Goal: Task Accomplishment & Management: Manage account settings

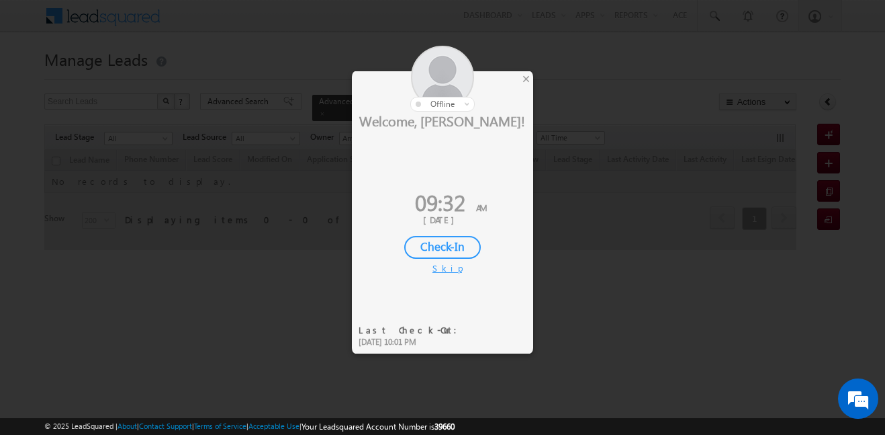
click at [470, 257] on div "Check-In" at bounding box center [442, 247] width 77 height 23
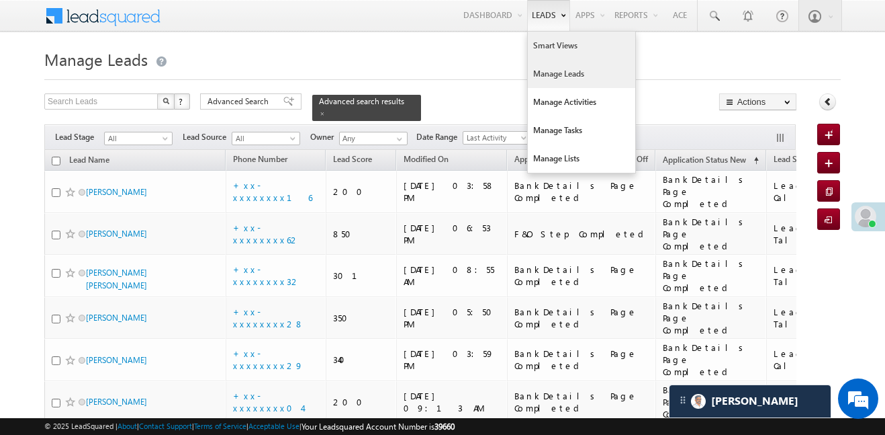
click at [551, 51] on link "Smart Views" at bounding box center [581, 46] width 107 height 28
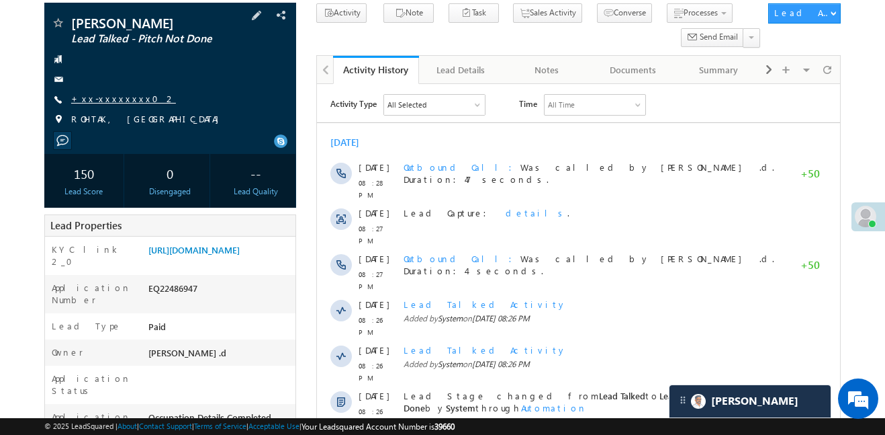
click at [105, 103] on link "+xx-xxxxxxxx02" at bounding box center [123, 98] width 105 height 11
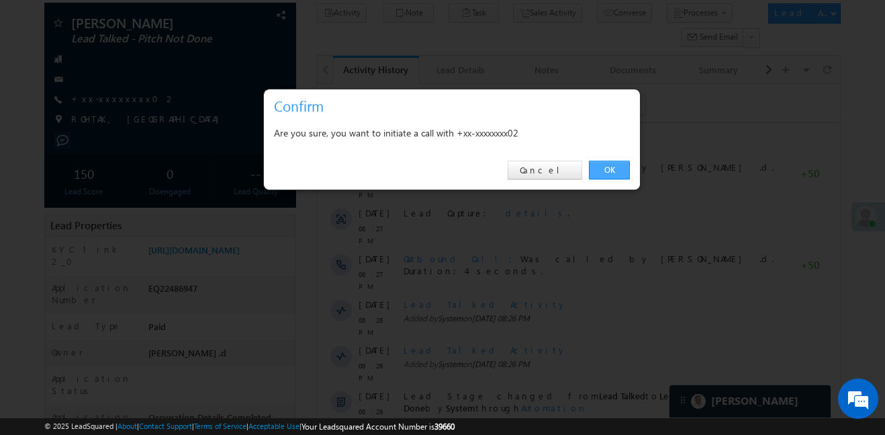
drag, startPoint x: 633, startPoint y: 181, endPoint x: 620, endPoint y: 171, distance: 16.4
click at [633, 181] on div "OK Cancel" at bounding box center [452, 170] width 376 height 38
click at [615, 169] on link "OK" at bounding box center [609, 170] width 41 height 19
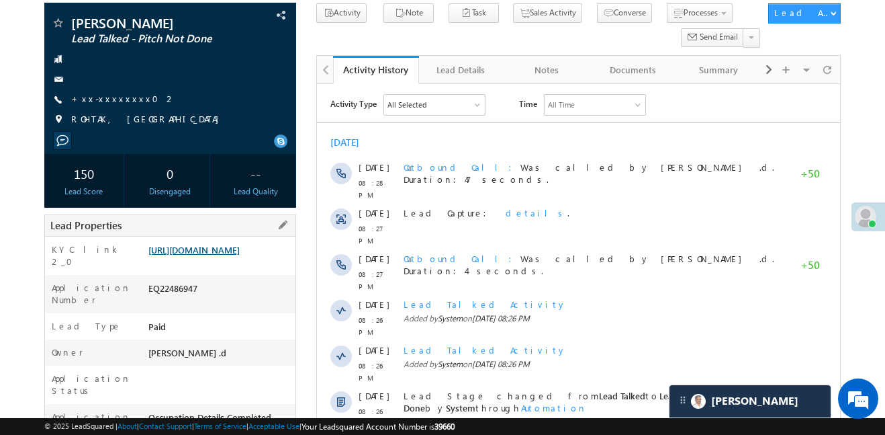
click at [240, 255] on link "https://angelbroking1-pk3em7sa.customui-test.leadsquared.com?leadId=039a8504-3b…" at bounding box center [193, 249] width 91 height 11
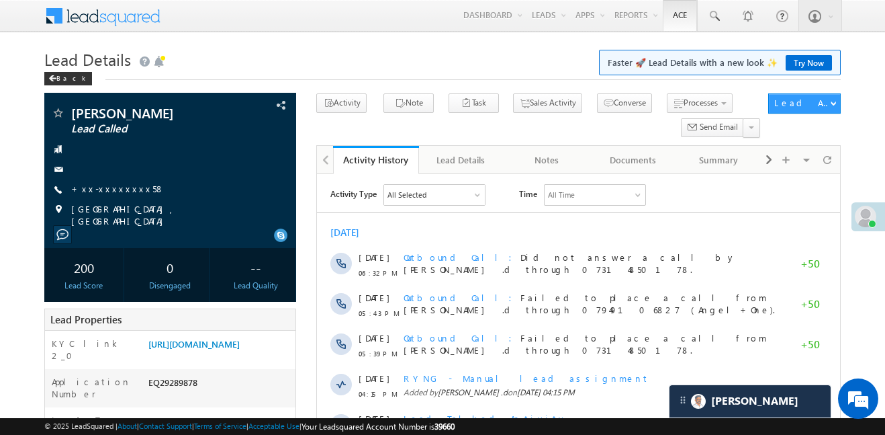
scroll to position [27, 0]
